Goal: Task Accomplishment & Management: Use online tool/utility

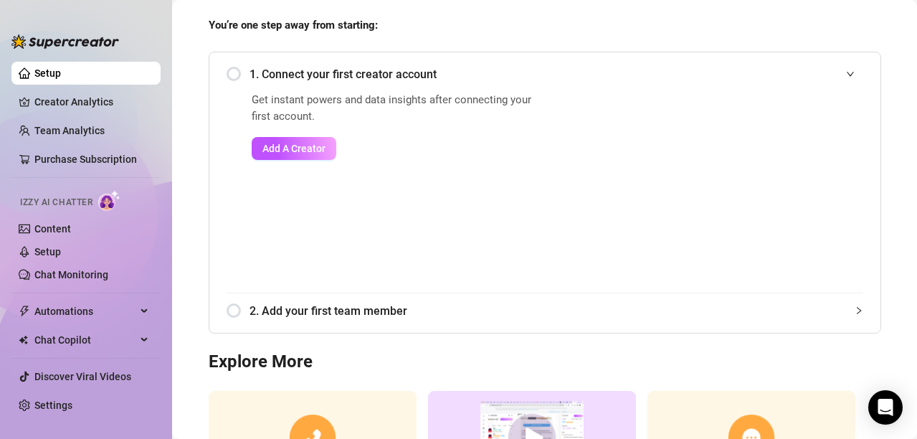
scroll to position [118, 0]
click at [296, 148] on span "Add A Creator" at bounding box center [293, 147] width 63 height 11
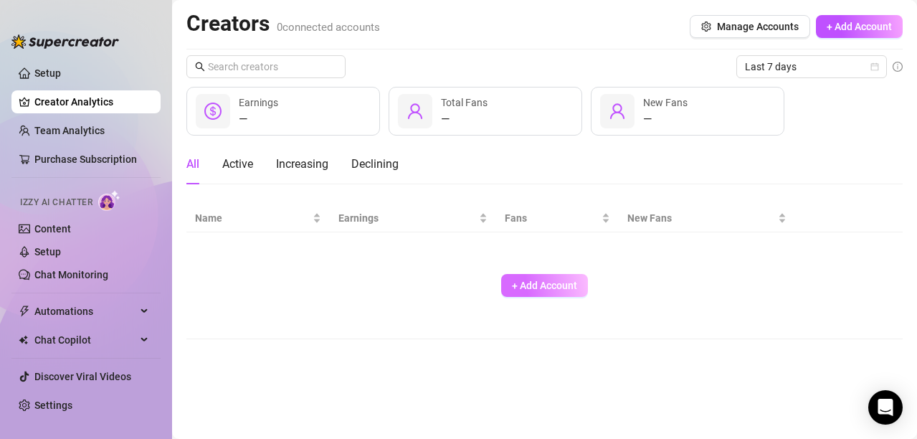
click at [539, 287] on span "+ Add Account" at bounding box center [544, 285] width 65 height 11
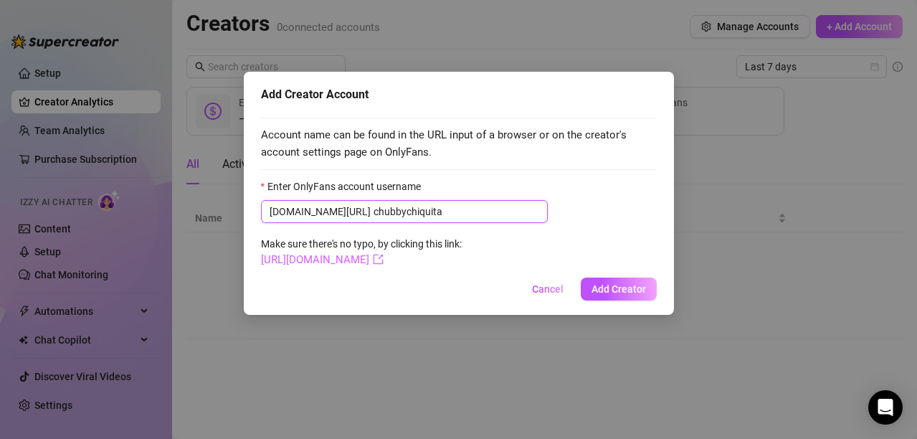
type input "chubbychiquita"
click at [382, 260] on link "[URL][DOMAIN_NAME]" at bounding box center [322, 259] width 123 height 13
click at [620, 290] on span "Add Creator" at bounding box center [619, 288] width 55 height 11
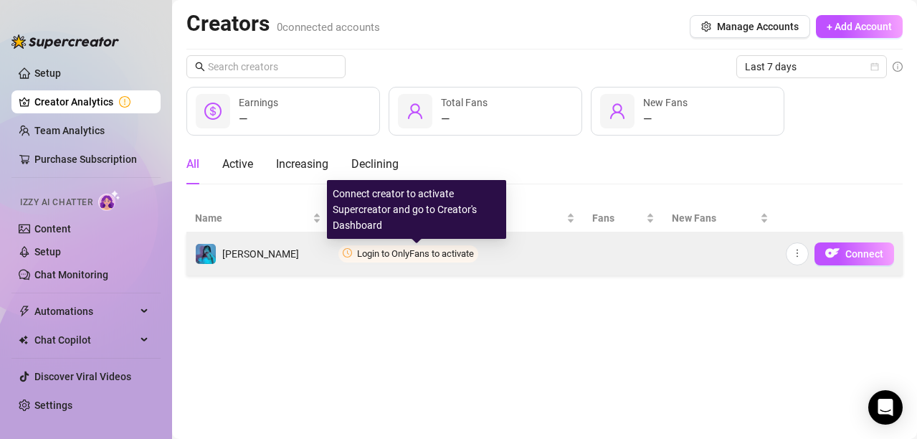
click at [442, 255] on span "Login to OnlyFans to activate" at bounding box center [415, 253] width 117 height 11
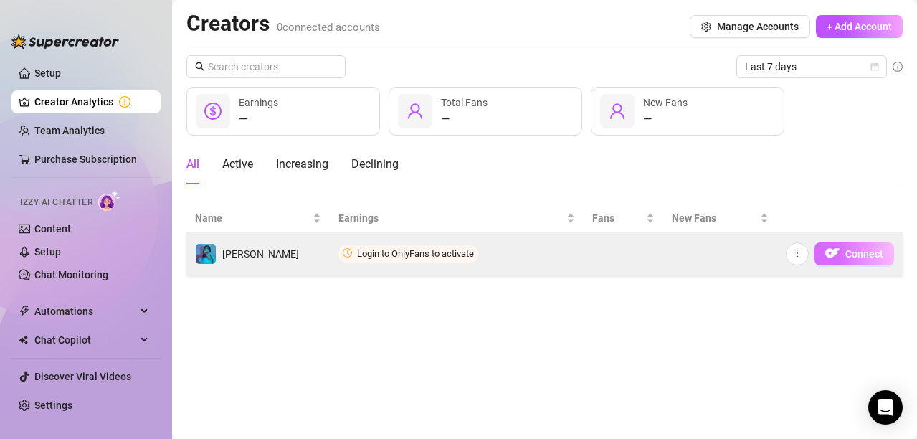
click at [853, 248] on span "Connect" at bounding box center [865, 253] width 38 height 11
click at [861, 257] on span "Connect" at bounding box center [865, 253] width 38 height 11
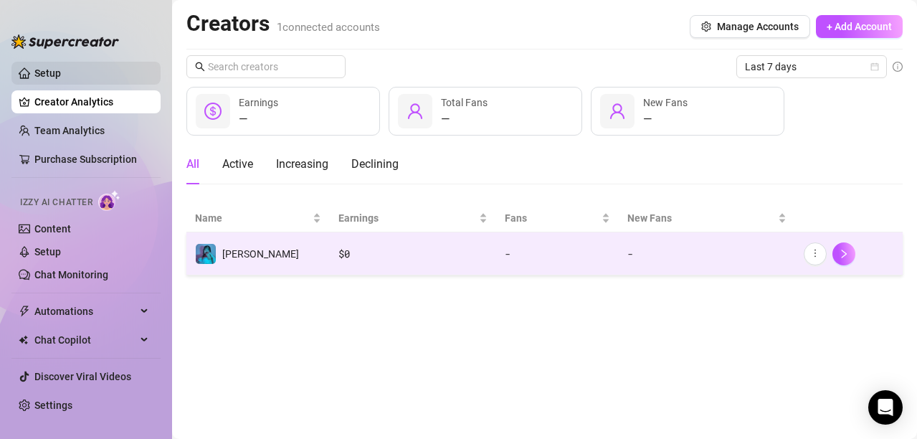
click at [57, 74] on link "Setup" at bounding box center [47, 72] width 27 height 11
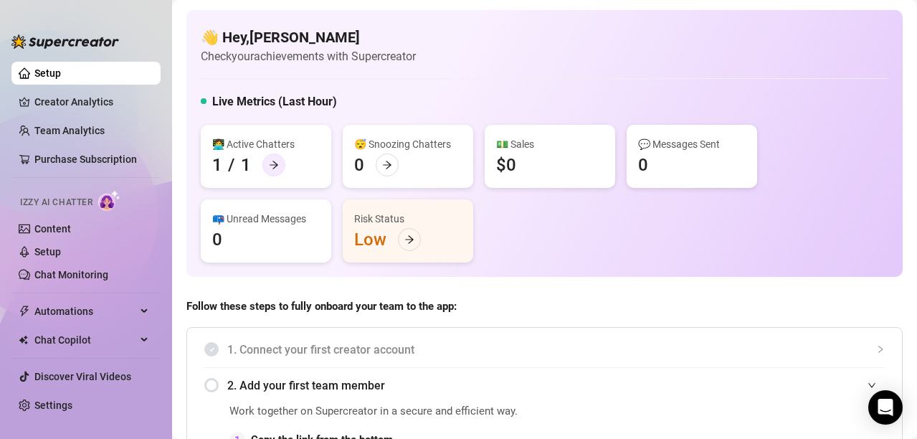
click at [270, 166] on icon "arrow-right" at bounding box center [274, 165] width 10 height 10
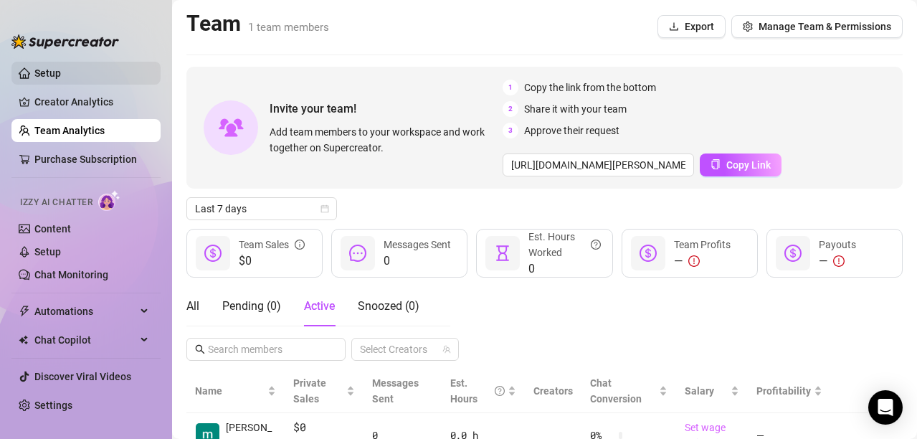
click at [54, 70] on link "Setup" at bounding box center [47, 72] width 27 height 11
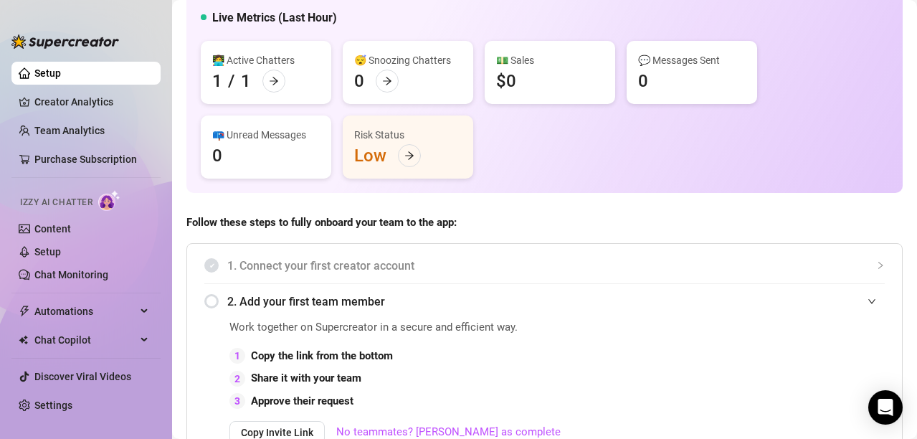
scroll to position [115, 0]
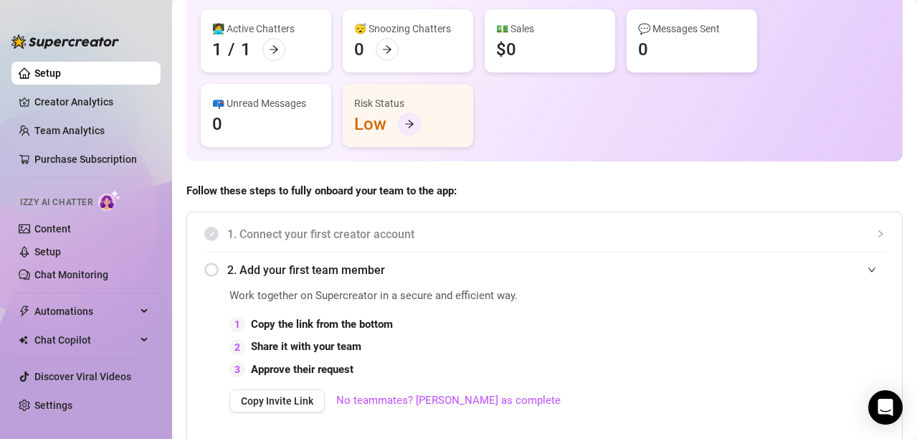
click at [400, 126] on div at bounding box center [409, 124] width 23 height 23
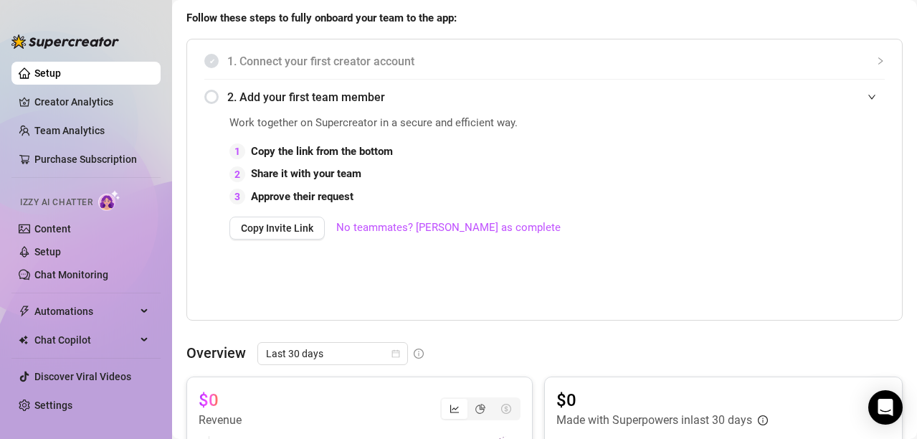
scroll to position [288, 0]
click at [392, 232] on link "No teammates? [PERSON_NAME] as complete" at bounding box center [448, 228] width 224 height 17
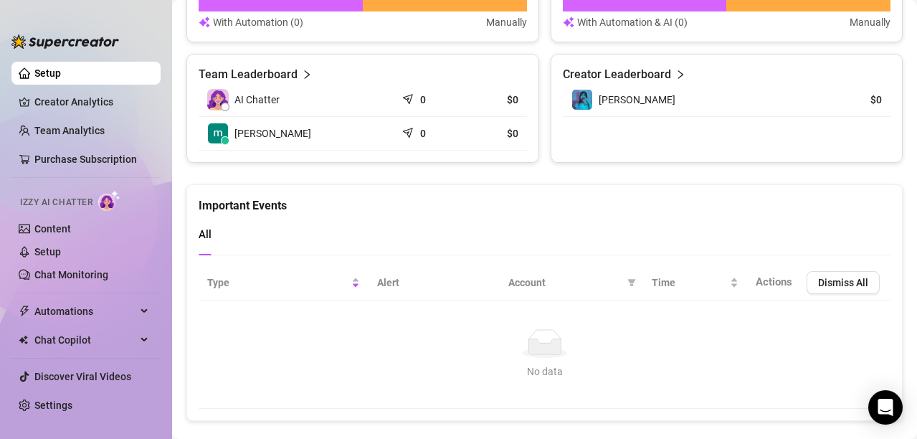
scroll to position [671, 0]
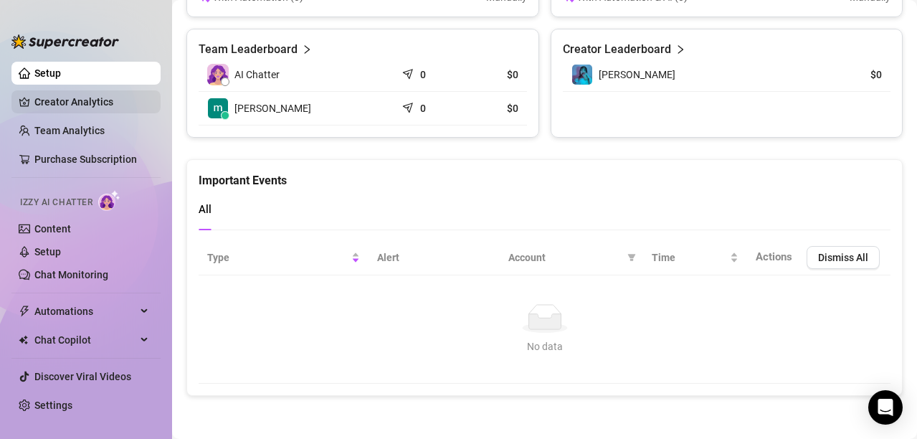
click at [77, 101] on link "Creator Analytics" at bounding box center [91, 101] width 115 height 23
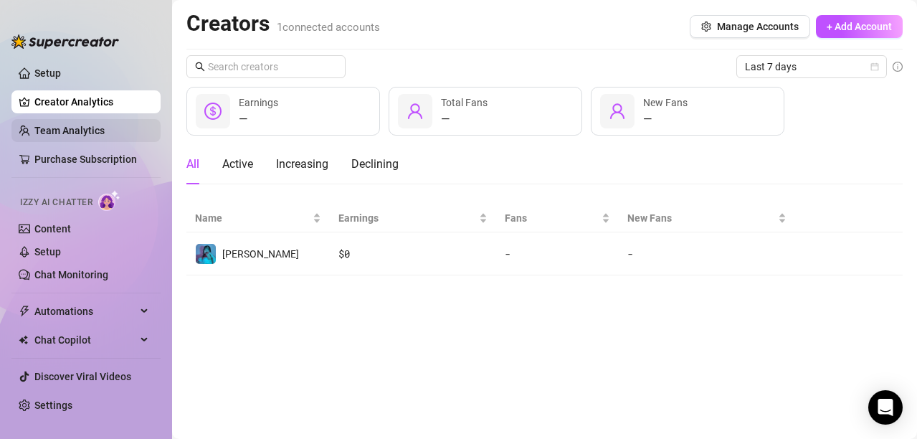
click at [70, 127] on link "Team Analytics" at bounding box center [69, 130] width 70 height 11
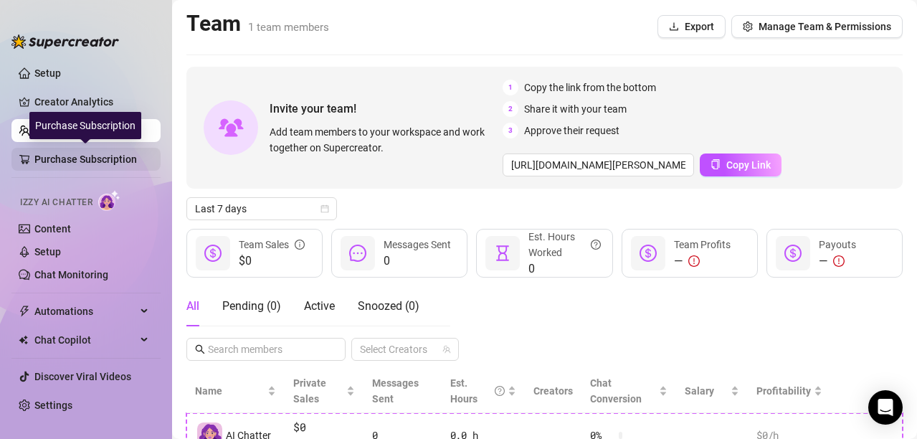
click at [62, 153] on link "Purchase Subscription" at bounding box center [91, 159] width 115 height 23
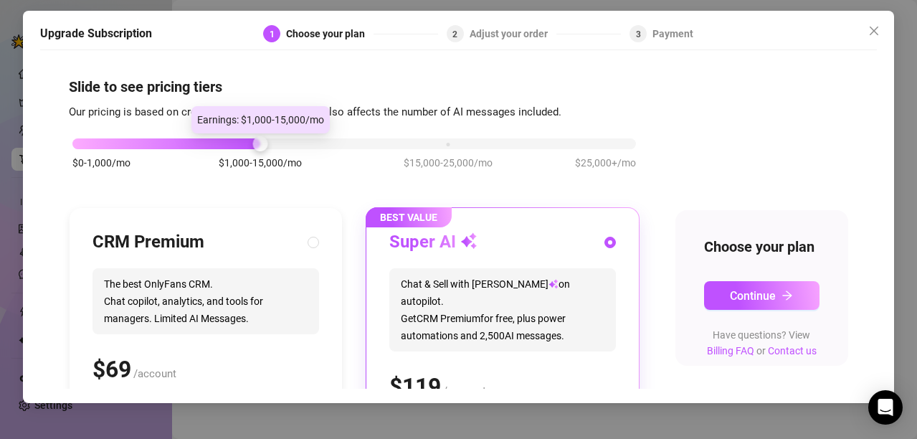
drag, startPoint x: 255, startPoint y: 144, endPoint x: 213, endPoint y: 142, distance: 42.4
click at [213, 142] on div "$0-1,000/mo $1,000-15,000/mo $15,000-25,000/mo $25,000+/mo" at bounding box center [354, 140] width 564 height 9
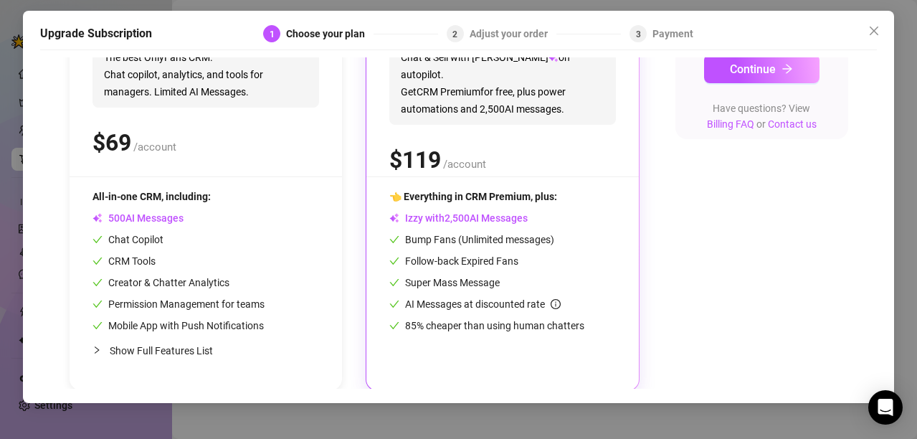
scroll to position [229, 0]
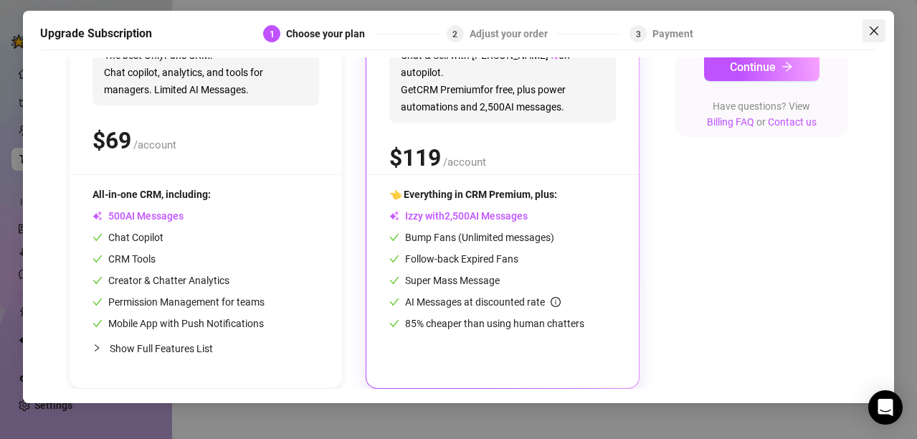
click at [874, 27] on icon "close" at bounding box center [874, 30] width 11 height 11
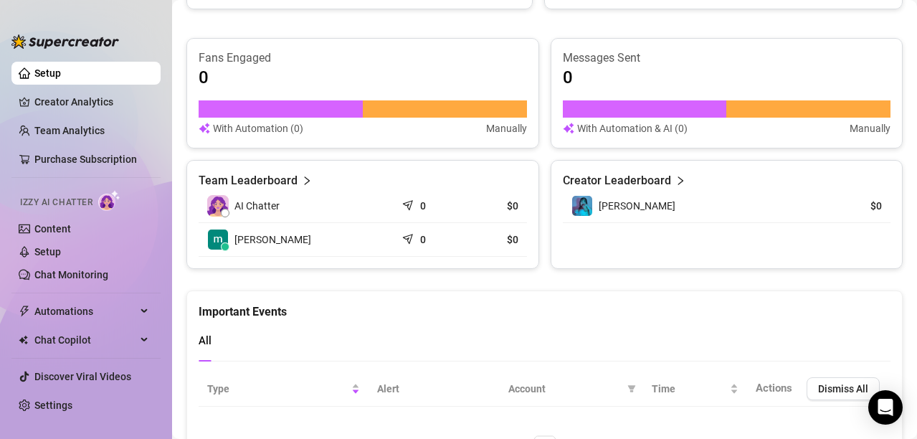
scroll to position [590, 0]
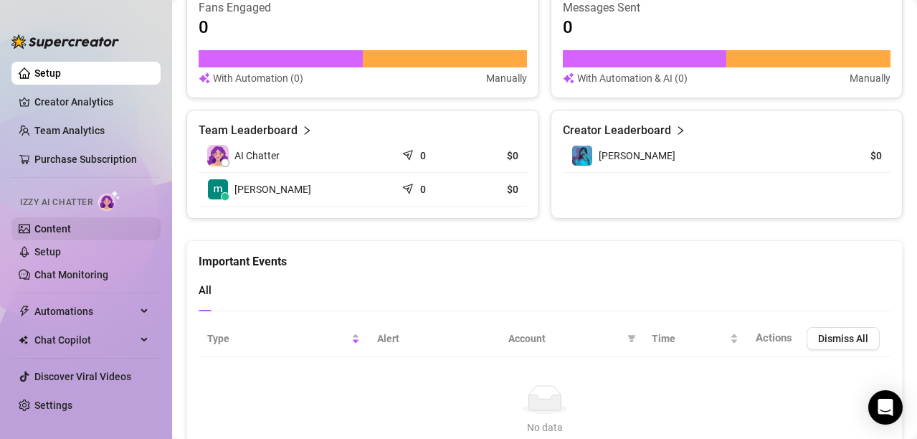
click at [69, 229] on link "Content" at bounding box center [52, 228] width 37 height 11
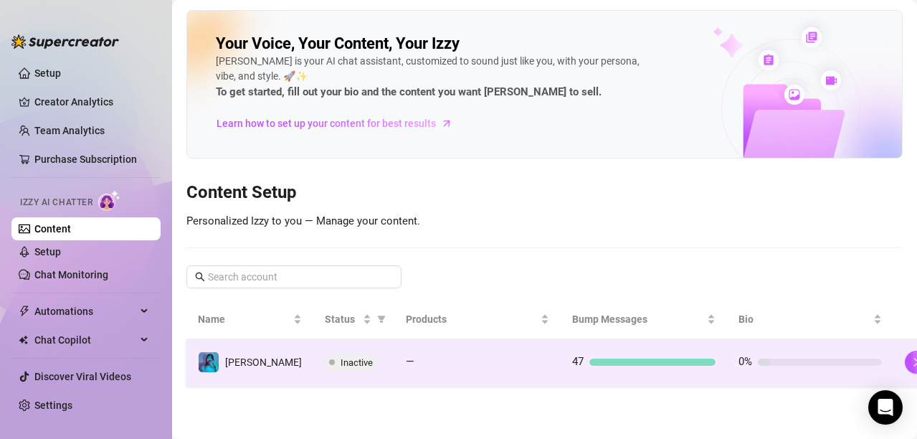
click at [758, 364] on div at bounding box center [820, 362] width 124 height 7
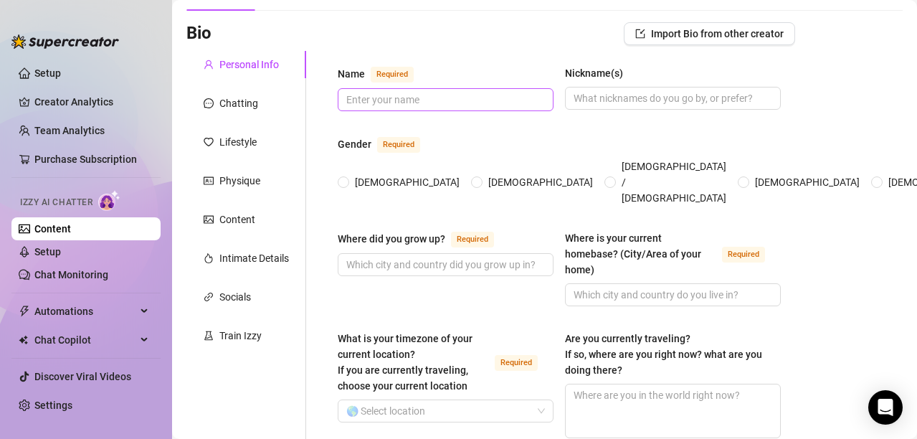
scroll to position [86, 0]
click at [246, 183] on div "Physique" at bounding box center [239, 180] width 41 height 16
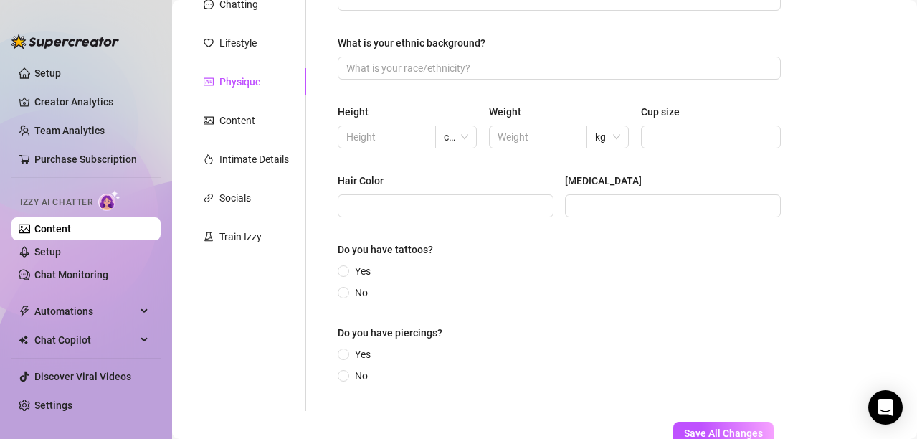
scroll to position [258, 0]
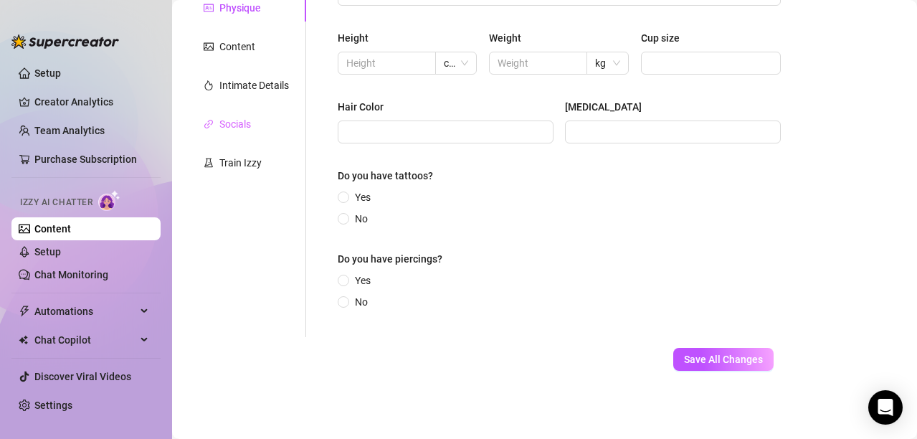
click at [260, 122] on div "Socials" at bounding box center [246, 123] width 120 height 27
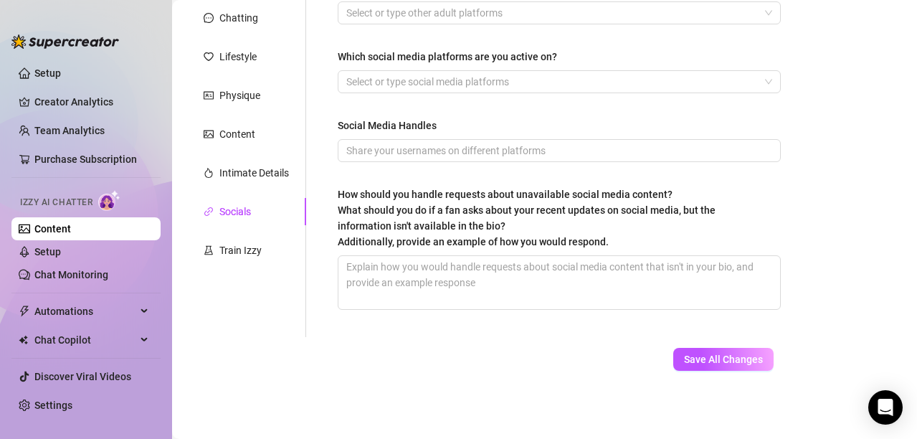
scroll to position [171, 0]
click at [232, 247] on div "Train Izzy" at bounding box center [240, 250] width 42 height 16
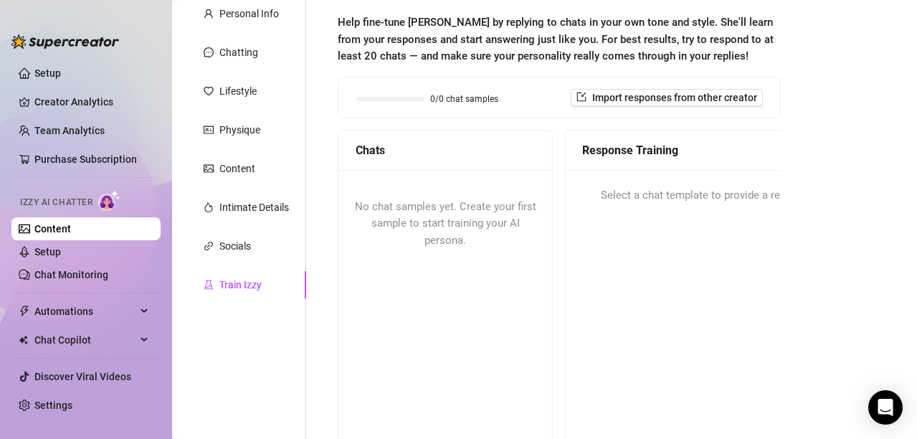
scroll to position [65, 0]
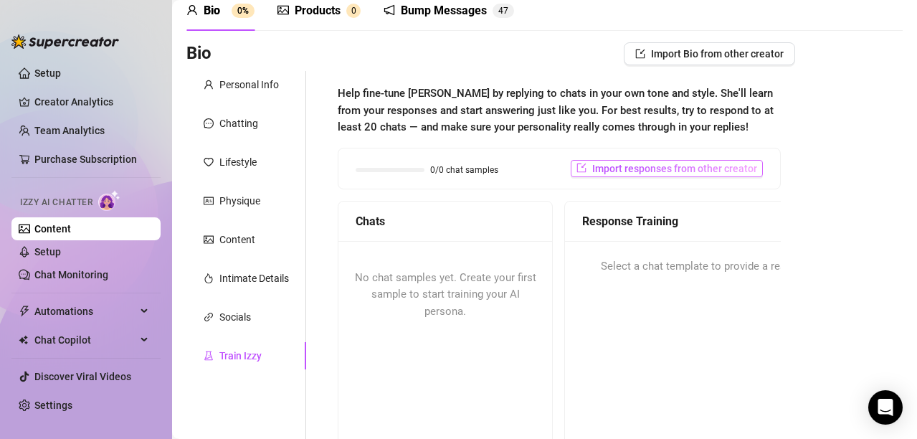
click at [632, 168] on span "Import responses from other creator" at bounding box center [674, 168] width 165 height 11
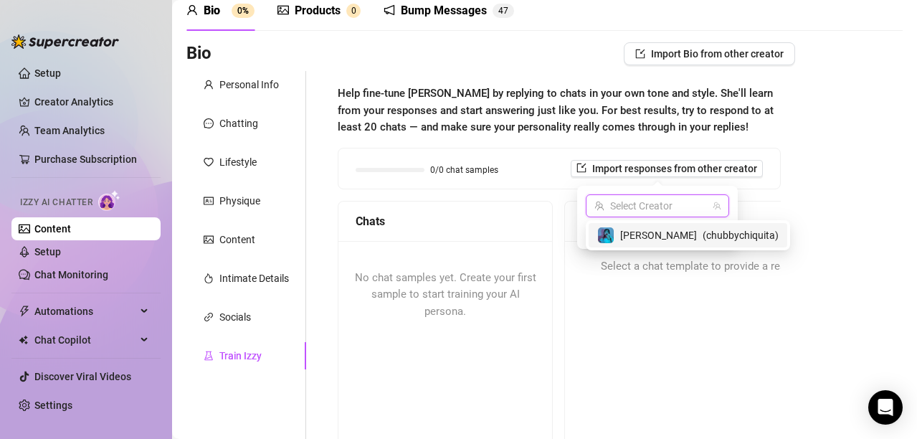
click at [629, 203] on input "search" at bounding box center [651, 206] width 113 height 22
click at [638, 126] on span "Help fine-tune [PERSON_NAME] by replying to chats in your own tone and style. S…" at bounding box center [559, 110] width 443 height 51
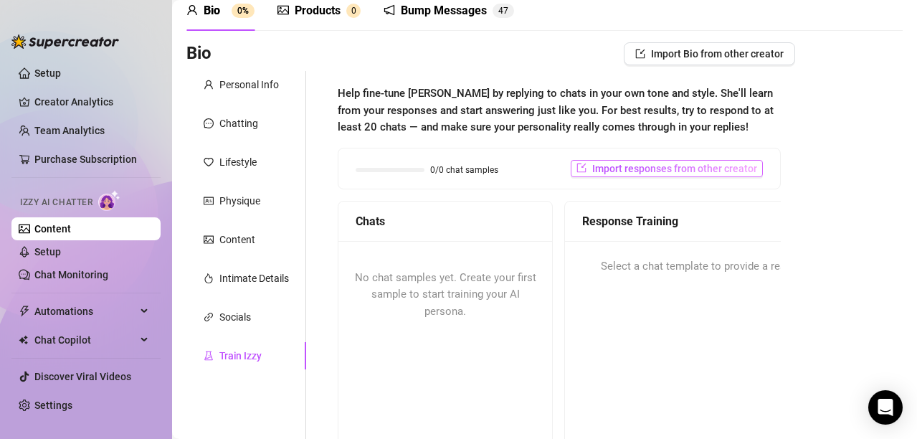
click at [617, 166] on span "Import responses from other creator" at bounding box center [674, 168] width 165 height 11
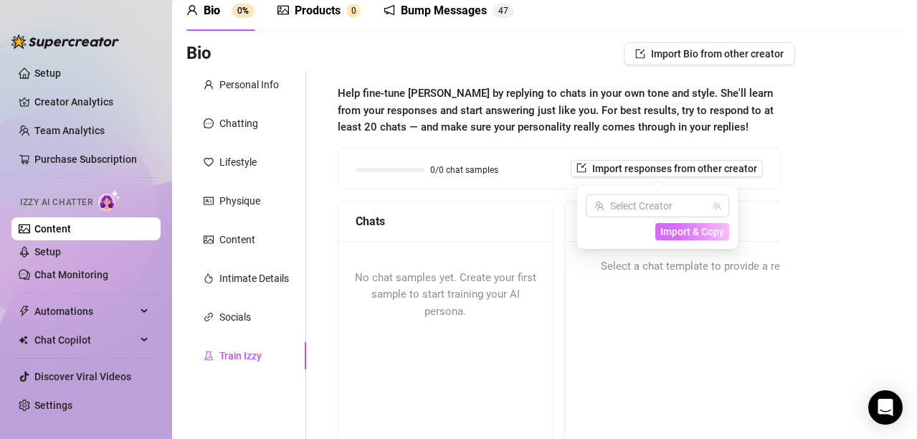
click at [681, 235] on span "Import & Copy" at bounding box center [693, 231] width 64 height 11
click at [652, 208] on input "search" at bounding box center [651, 206] width 113 height 22
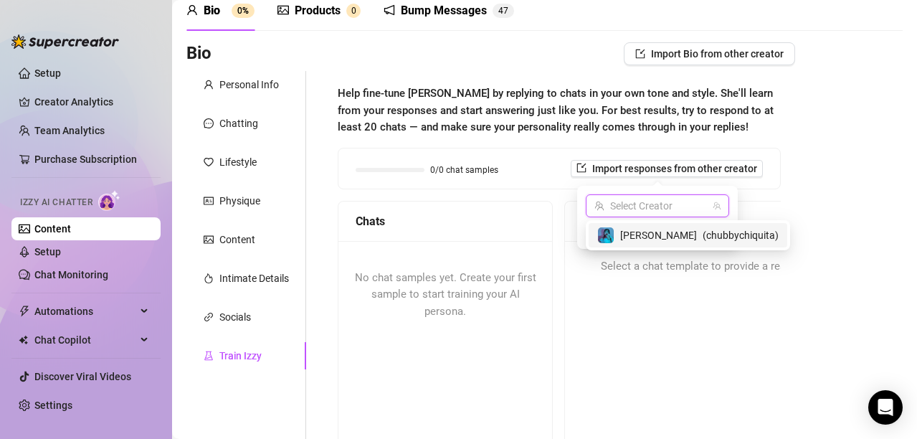
click at [636, 228] on span "[PERSON_NAME]" at bounding box center [658, 235] width 77 height 16
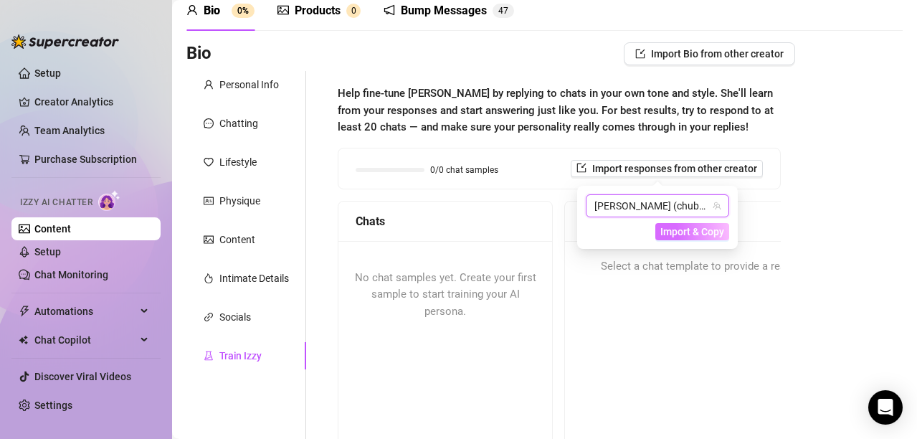
click at [664, 230] on span "Import & Copy" at bounding box center [693, 231] width 64 height 11
click at [691, 229] on span "Import & Copy" at bounding box center [693, 231] width 64 height 11
click at [666, 227] on span "Import & Copy" at bounding box center [693, 231] width 64 height 11
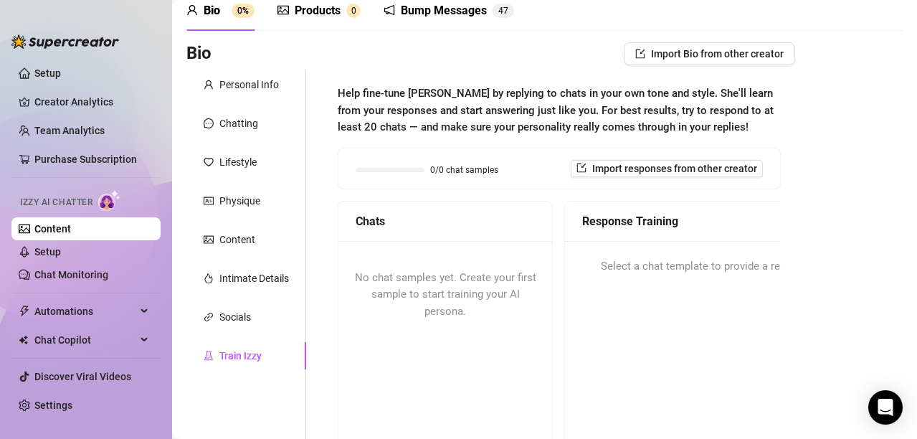
click at [713, 109] on span "Help fine-tune [PERSON_NAME] by replying to chats in your own tone and style. S…" at bounding box center [559, 110] width 443 height 51
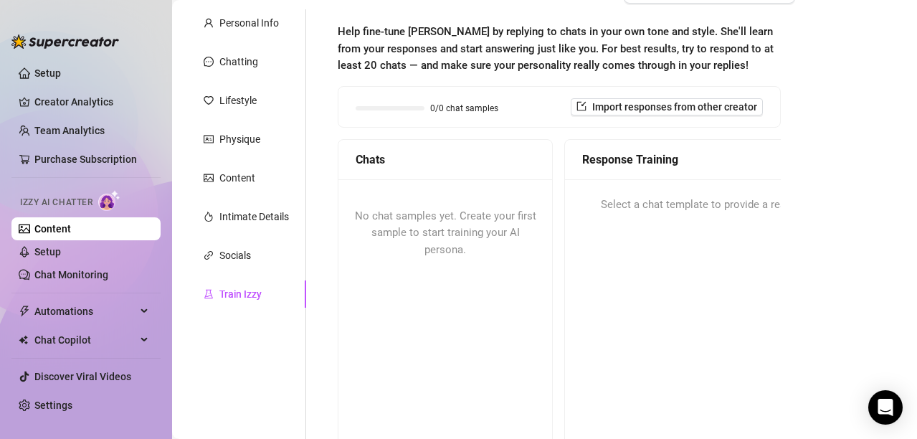
scroll to position [128, 0]
click at [442, 255] on div "No chat samples yet. Create your first sample to start training your AI persona." at bounding box center [446, 232] width 214 height 108
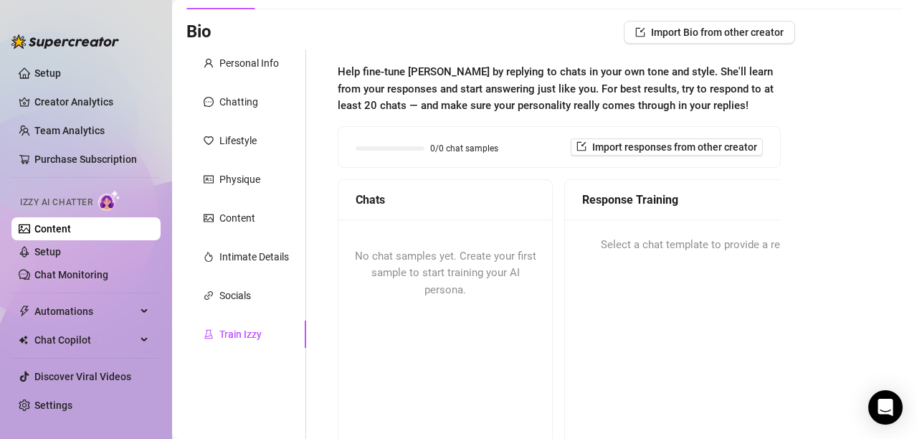
scroll to position [86, 0]
click at [61, 257] on link "Setup" at bounding box center [47, 251] width 27 height 11
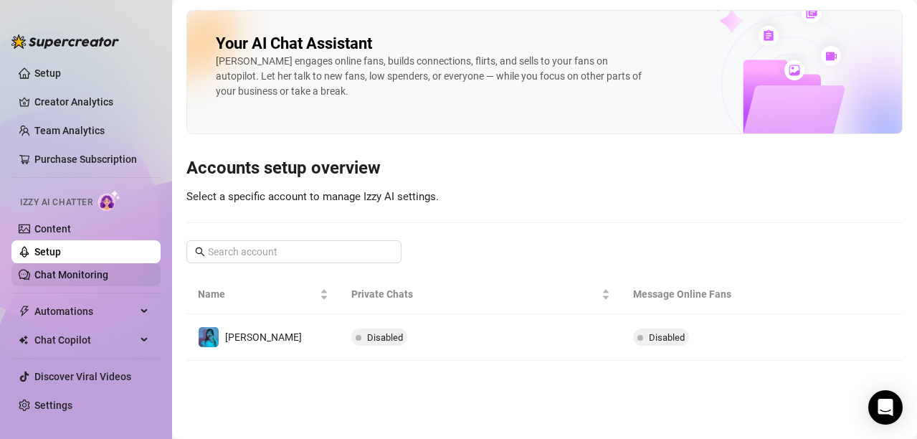
click at [95, 275] on link "Chat Monitoring" at bounding box center [71, 274] width 74 height 11
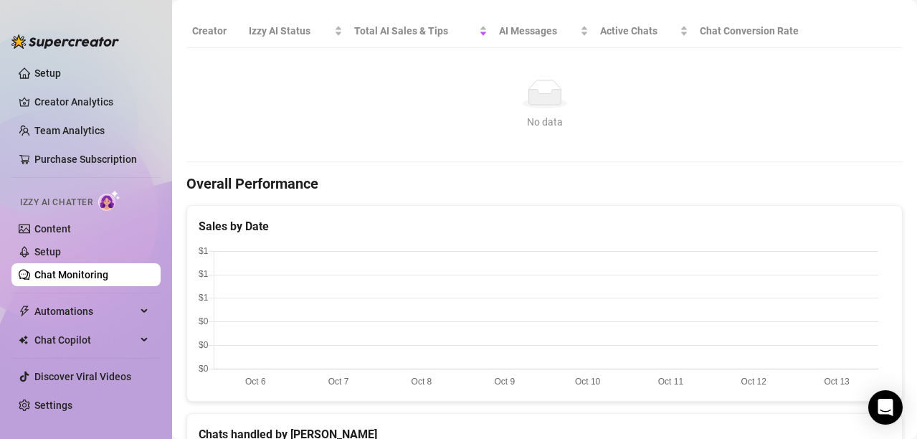
scroll to position [271, 0]
click at [105, 303] on span "Automations" at bounding box center [85, 311] width 102 height 23
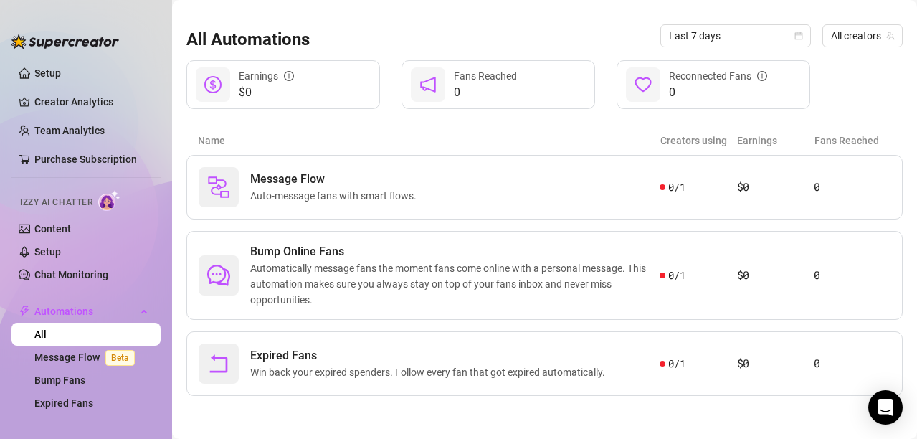
scroll to position [126, 0]
click at [87, 358] on link "Message Flow Beta" at bounding box center [87, 356] width 106 height 11
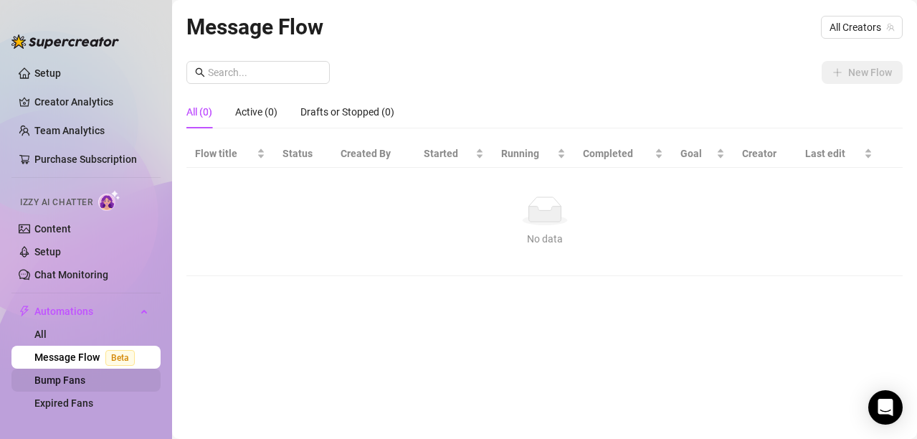
click at [70, 379] on link "Bump Fans" at bounding box center [59, 379] width 51 height 11
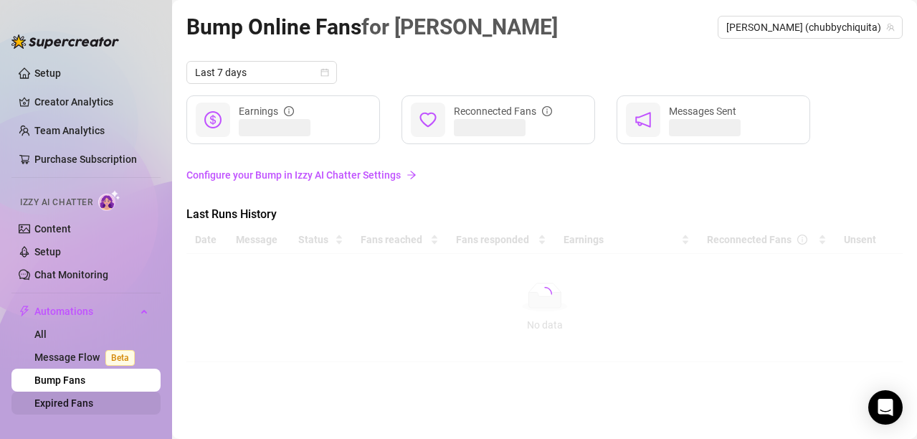
click at [58, 399] on link "Expired Fans" at bounding box center [63, 402] width 59 height 11
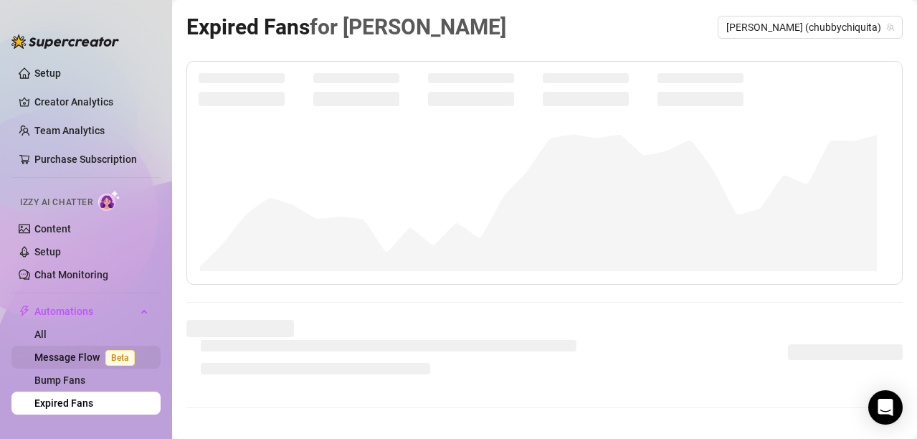
scroll to position [94, 0]
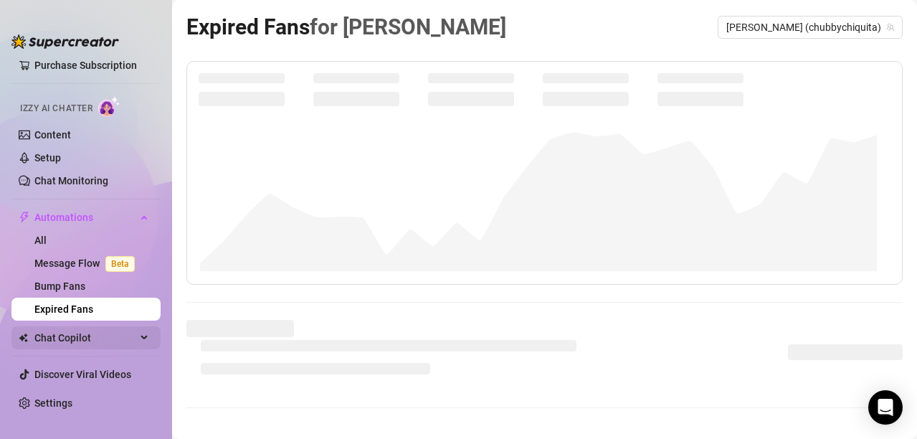
click at [110, 333] on span "Chat Copilot" at bounding box center [85, 337] width 102 height 23
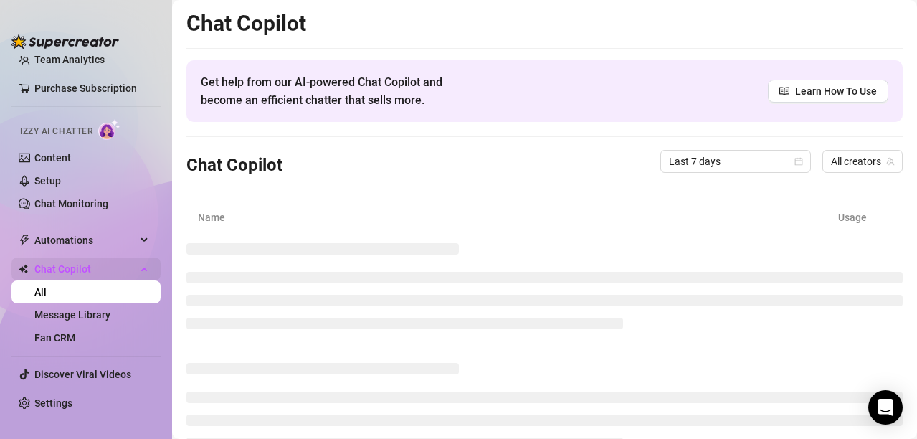
scroll to position [71, 0]
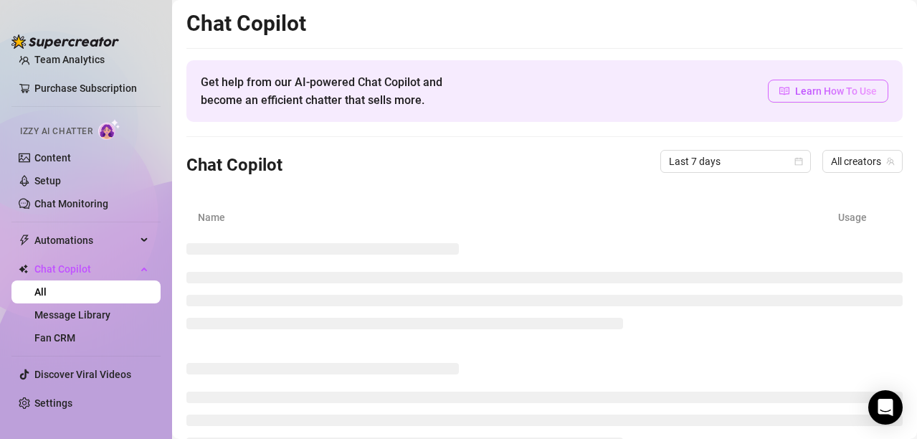
click at [808, 90] on span "Learn How To Use" at bounding box center [836, 91] width 82 height 16
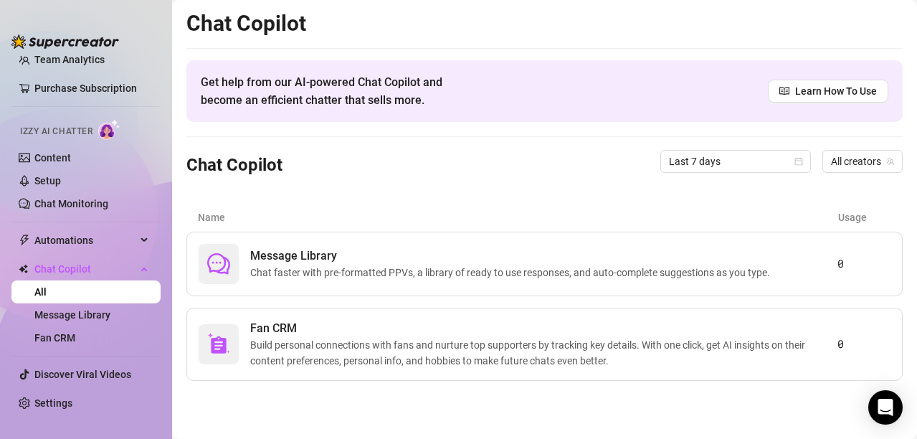
scroll to position [0, 0]
